Goal: Task Accomplishment & Management: Use online tool/utility

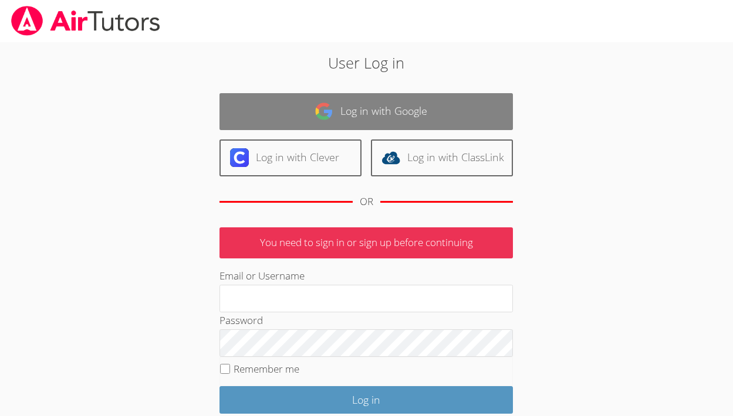
click at [369, 114] on link "Log in with Google" at bounding box center [365, 111] width 293 height 37
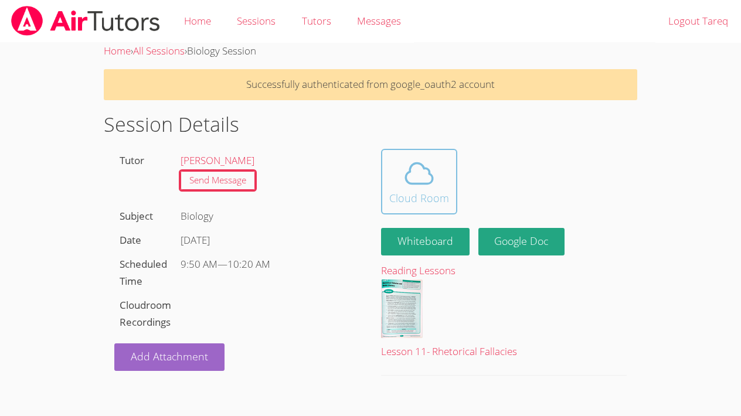
click at [422, 170] on icon at bounding box center [419, 173] width 33 height 33
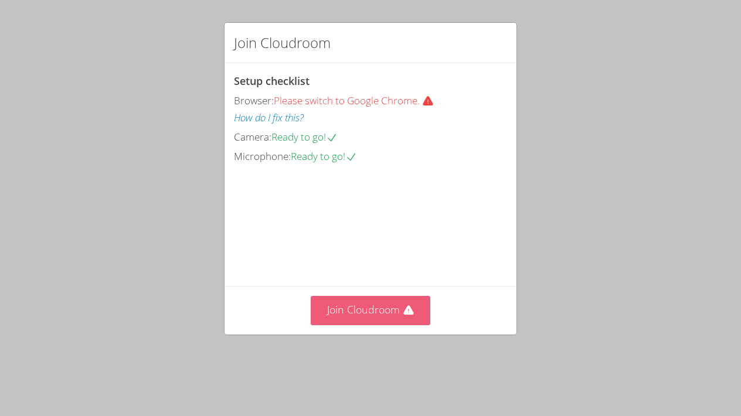
click at [351, 325] on button "Join Cloudroom" at bounding box center [371, 310] width 120 height 29
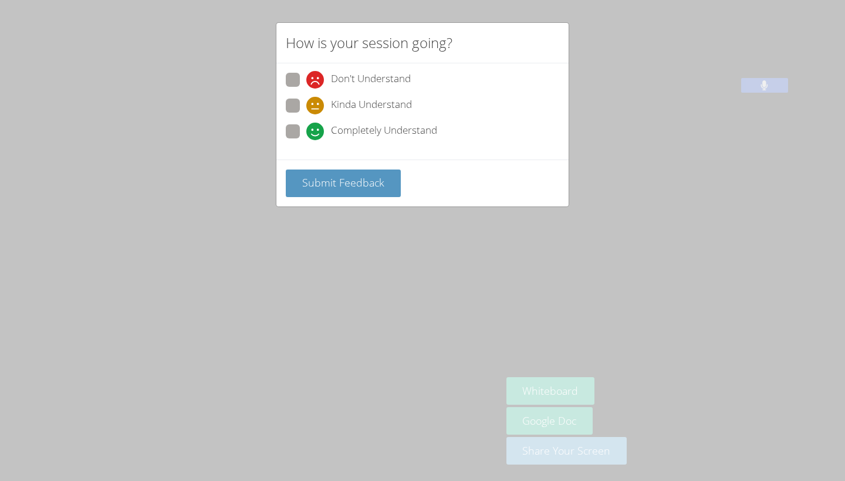
click at [306, 140] on span at bounding box center [306, 140] width 0 height 0
click at [306, 133] on input "Completely Understand" at bounding box center [311, 129] width 10 height 10
radio input "true"
click at [341, 187] on span "Submit Feedback" at bounding box center [343, 182] width 82 height 14
